Goal: Information Seeking & Learning: Check status

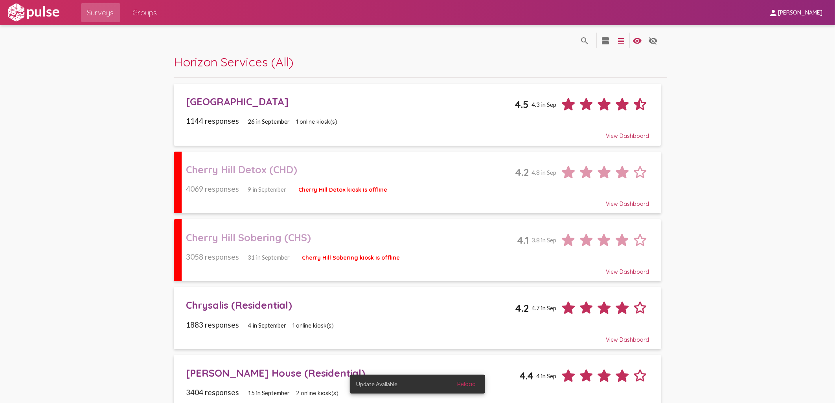
click at [468, 384] on span "Reload" at bounding box center [466, 384] width 18 height 7
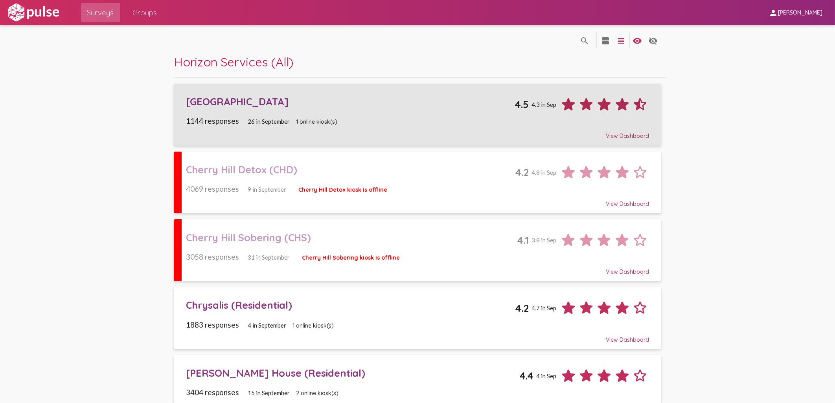
click at [254, 109] on div "[GEOGRAPHIC_DATA] 4.5 4.3 in Sep" at bounding box center [417, 102] width 463 height 24
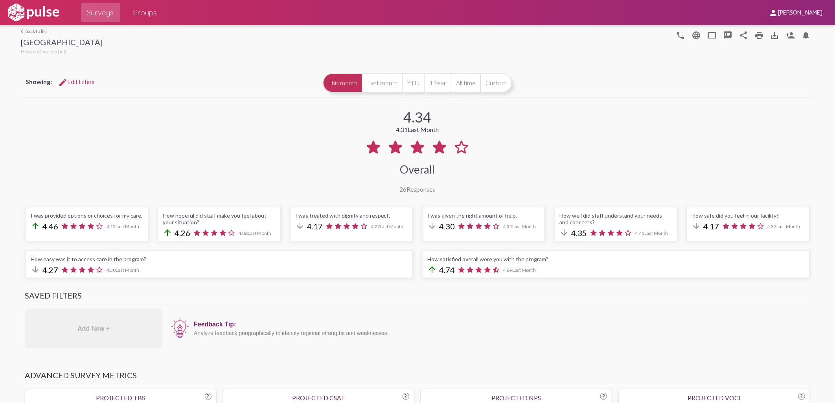
click at [30, 30] on link "arrow_back_ios back to list" at bounding box center [62, 31] width 82 height 6
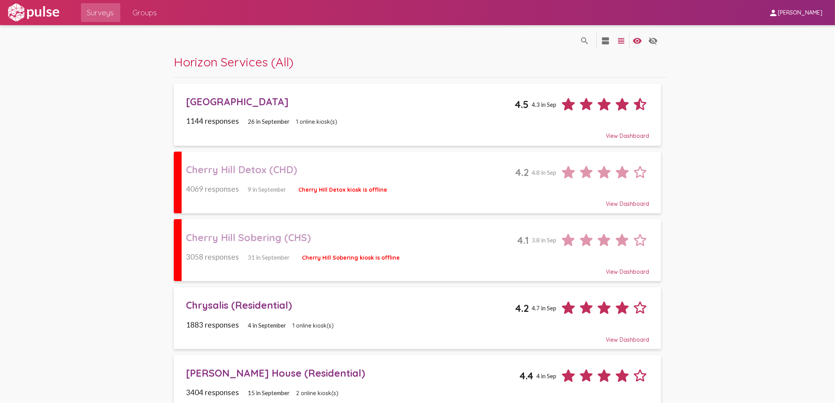
click at [242, 173] on div "Cherry Hill Detox (CHD)" at bounding box center [350, 169] width 329 height 12
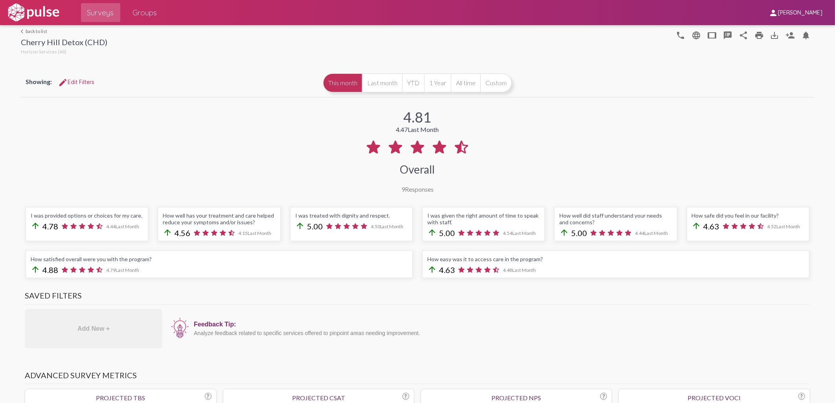
click at [26, 31] on link "arrow_back_ios back to list" at bounding box center [64, 31] width 86 height 6
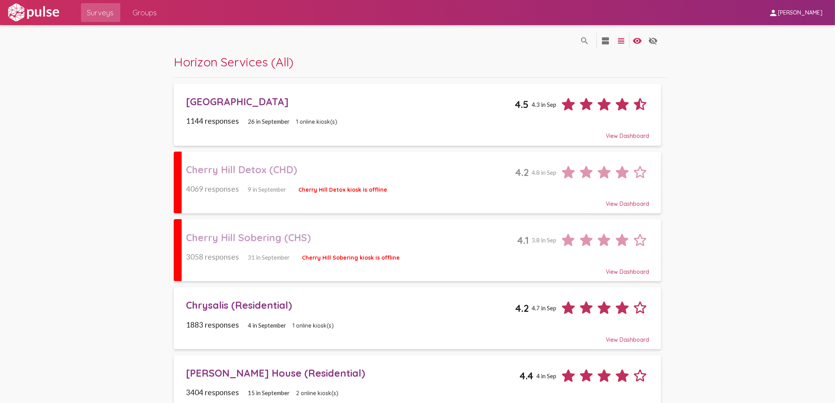
click at [242, 236] on div "Cherry Hill Sobering (CHS)" at bounding box center [351, 237] width 331 height 12
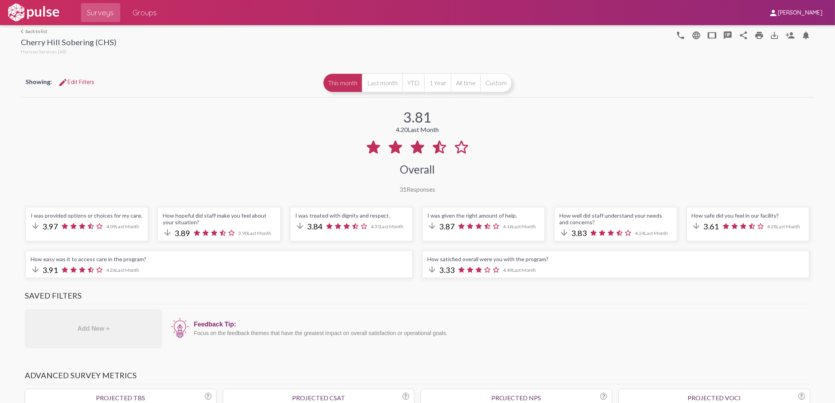
click at [34, 31] on link "arrow_back_ios back to list" at bounding box center [68, 31] width 95 height 6
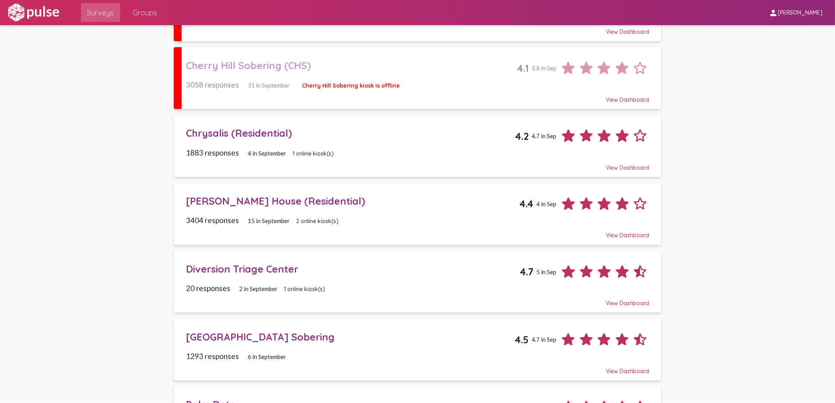
scroll to position [174, 0]
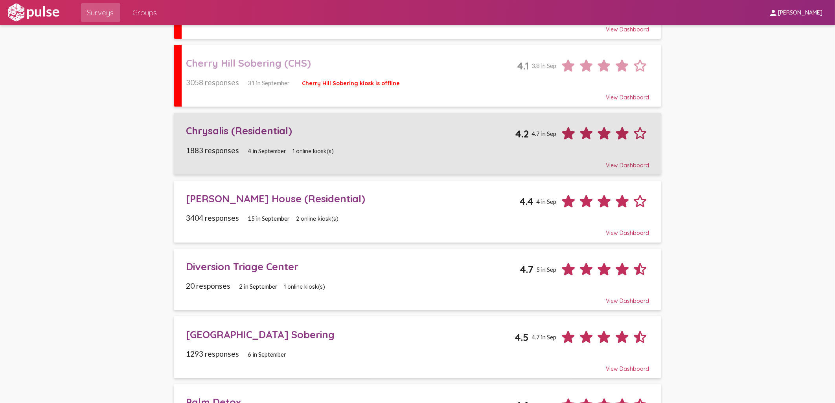
click at [233, 128] on div "Chrysalis (Residential)" at bounding box center [350, 131] width 329 height 12
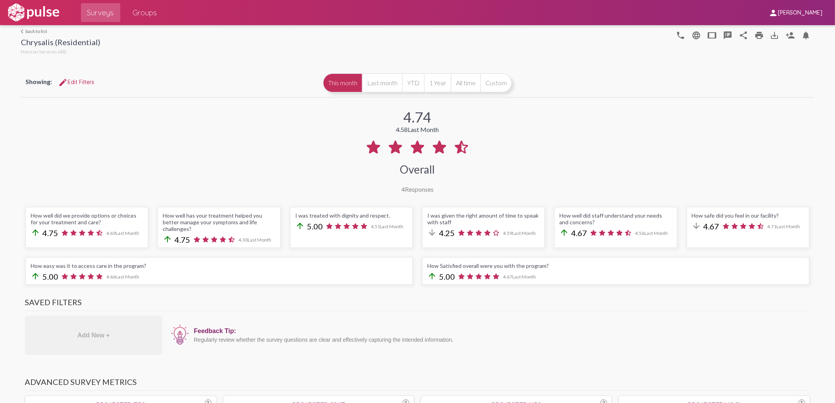
click at [29, 34] on div "arrow_back_ios back to list Chrysalis (Residential) Horizon Services (All)" at bounding box center [60, 42] width 79 height 28
click at [28, 31] on link "arrow_back_ios back to list" at bounding box center [60, 31] width 79 height 6
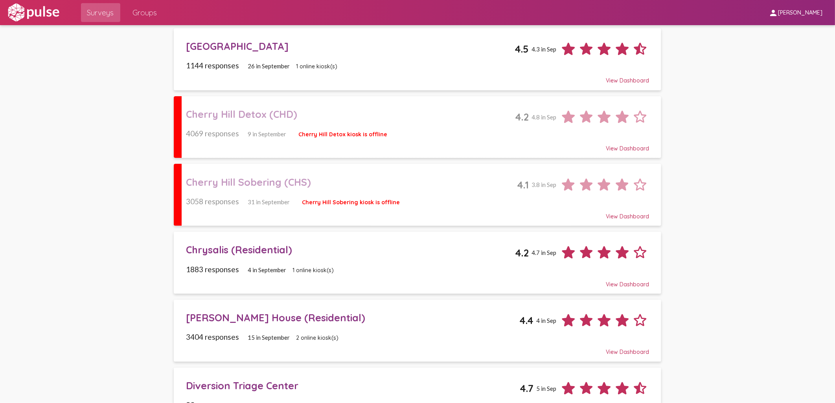
scroll to position [218, 0]
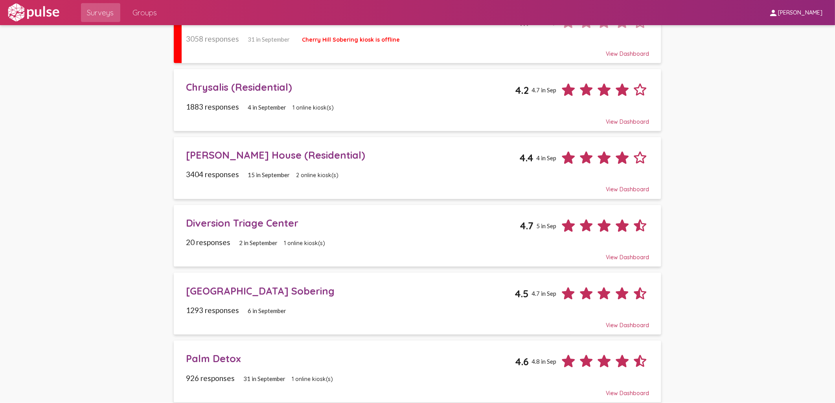
click at [225, 156] on div "[PERSON_NAME] House (Residential)" at bounding box center [352, 155] width 333 height 12
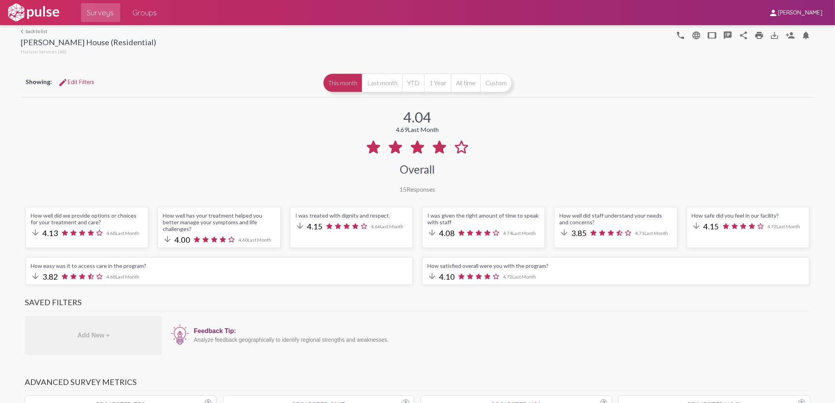
click at [33, 38] on div "[PERSON_NAME] House (Residential)" at bounding box center [88, 42] width 135 height 11
click at [29, 29] on link "arrow_back_ios back to list" at bounding box center [88, 31] width 135 height 6
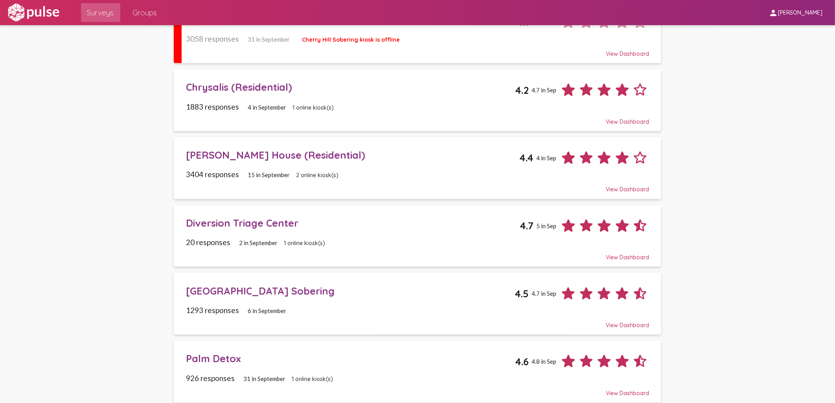
scroll to position [262, 0]
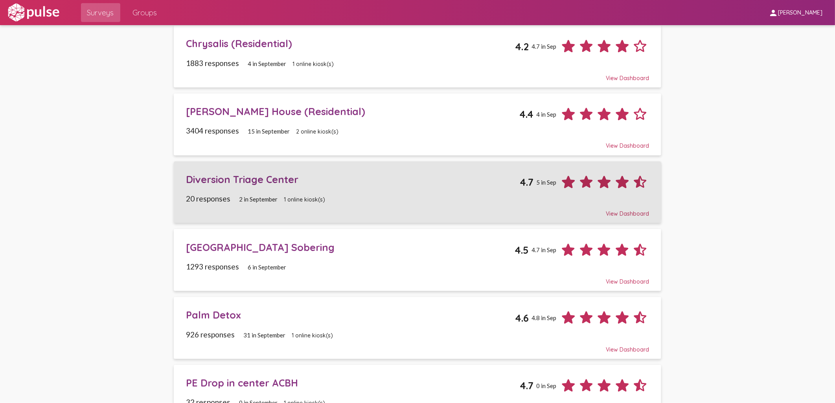
click at [240, 183] on div "Diversion Triage Center" at bounding box center [353, 179] width 334 height 12
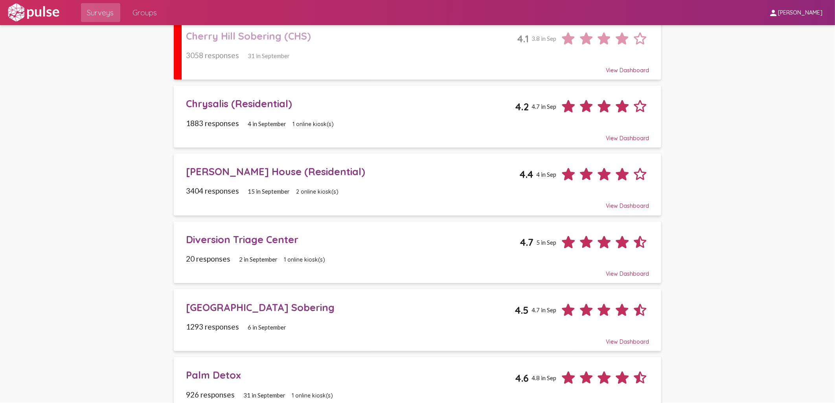
scroll to position [218, 0]
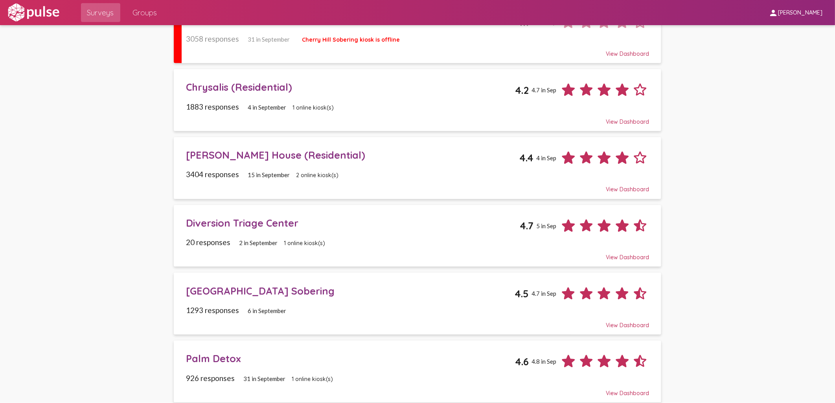
click at [222, 292] on div "[GEOGRAPHIC_DATA] Sobering" at bounding box center [350, 291] width 329 height 12
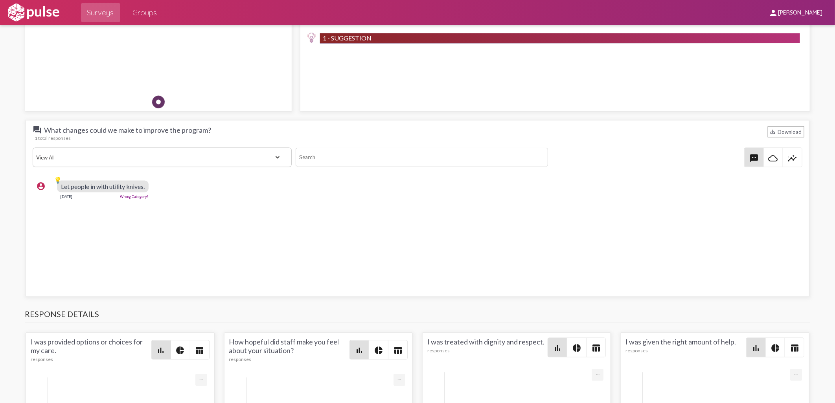
scroll to position [742, 0]
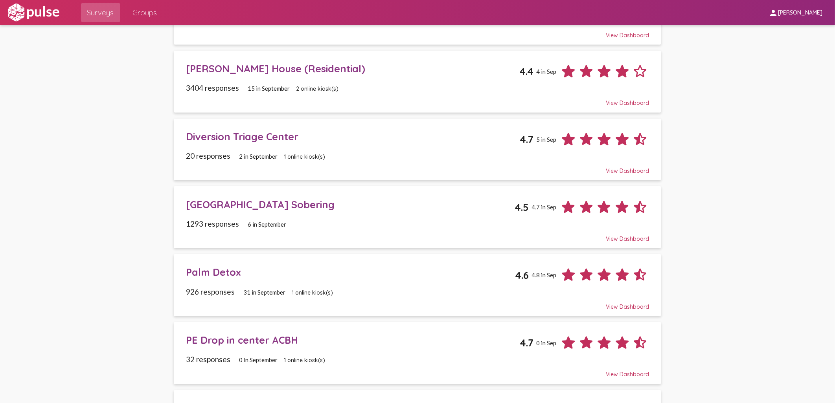
scroll to position [305, 0]
click at [226, 212] on div "Mission Street Sobering 4.5 4.7 in Sep" at bounding box center [417, 204] width 463 height 24
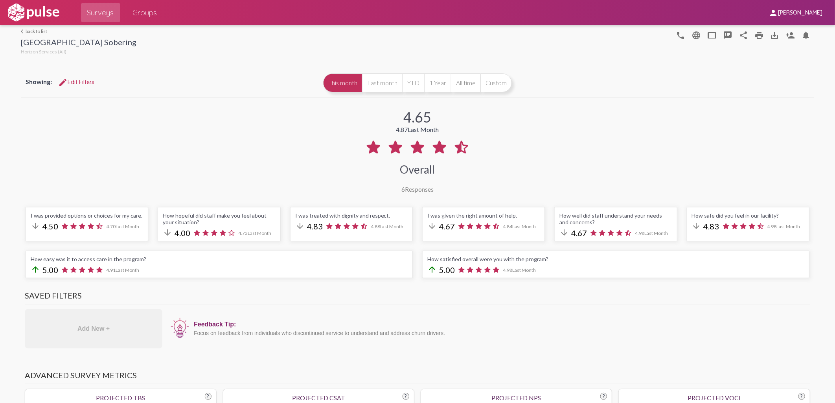
click at [37, 29] on link "arrow_back_ios back to list" at bounding box center [79, 31] width 116 height 6
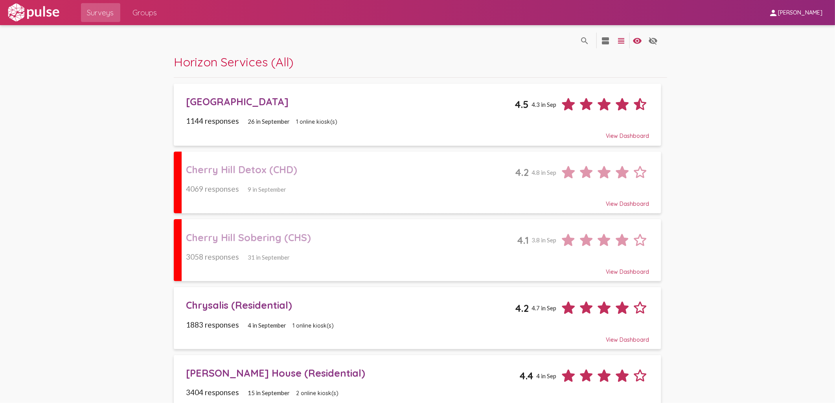
scroll to position [262, 0]
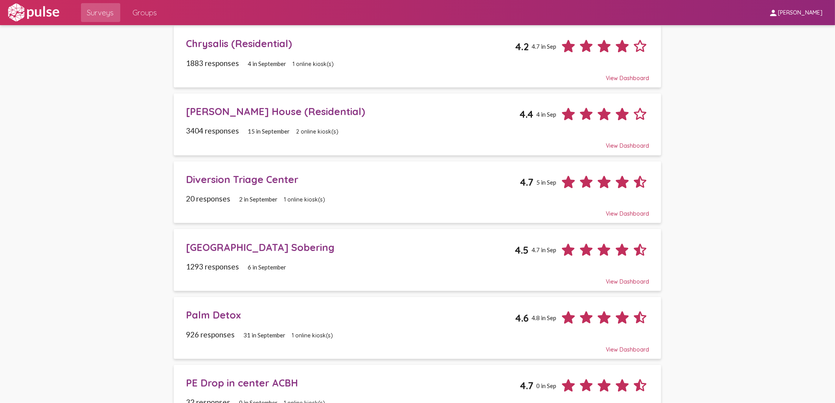
click at [202, 312] on div "Palm Detox" at bounding box center [350, 315] width 329 height 12
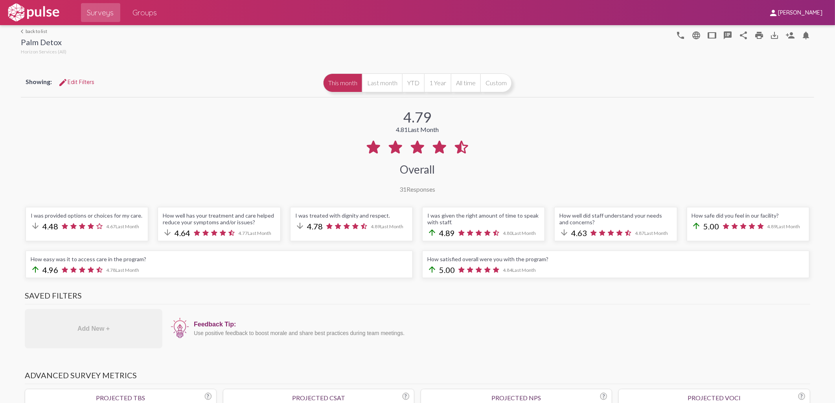
click at [41, 29] on link "arrow_back_ios back to list" at bounding box center [44, 31] width 46 height 6
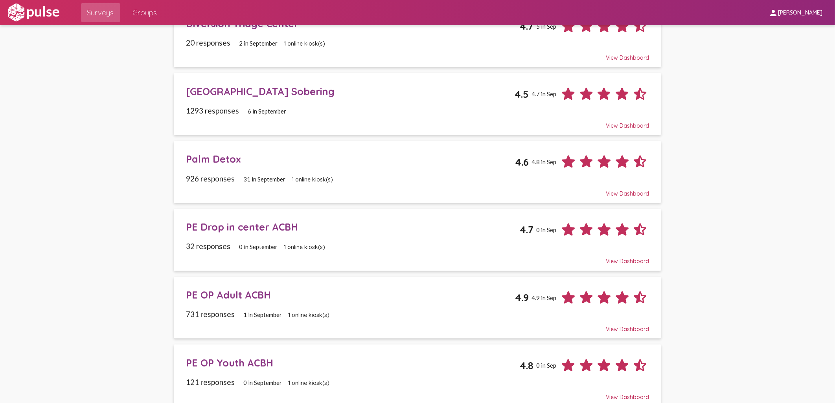
scroll to position [432, 0]
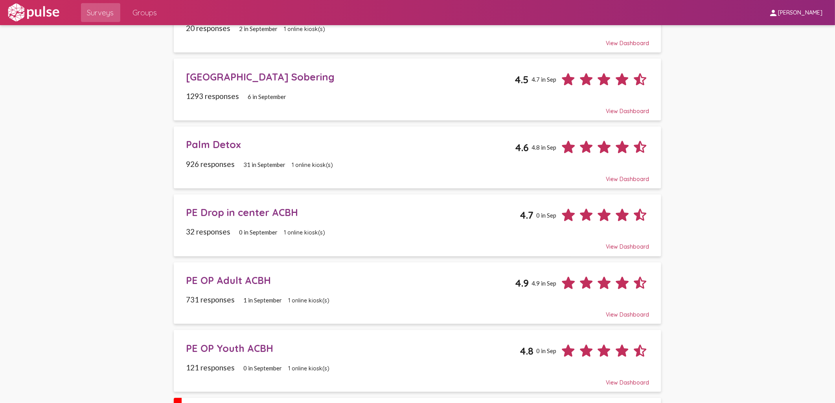
click at [233, 215] on div "PE Drop in center ACBH" at bounding box center [353, 212] width 334 height 12
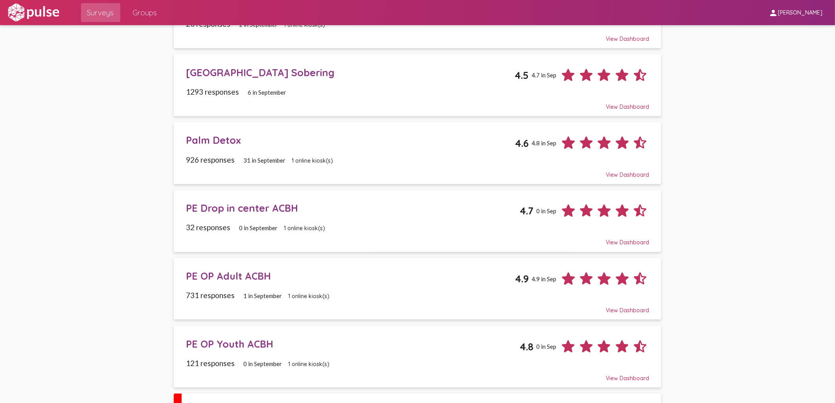
scroll to position [563, 0]
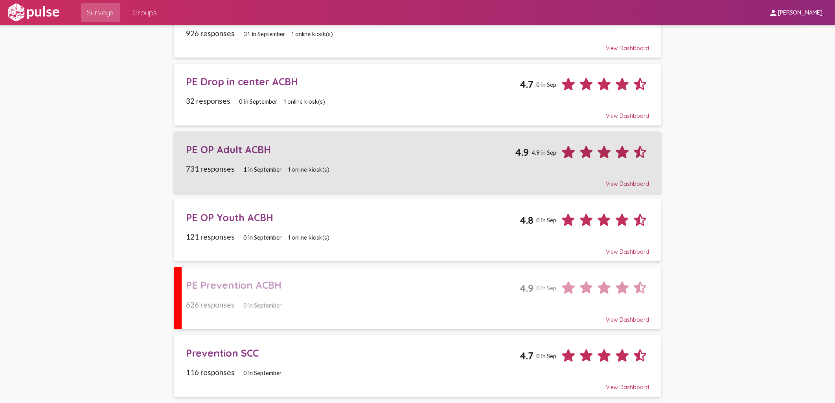
click at [223, 151] on div "PE OP Adult ACBH" at bounding box center [350, 149] width 329 height 12
